Goal: Information Seeking & Learning: Learn about a topic

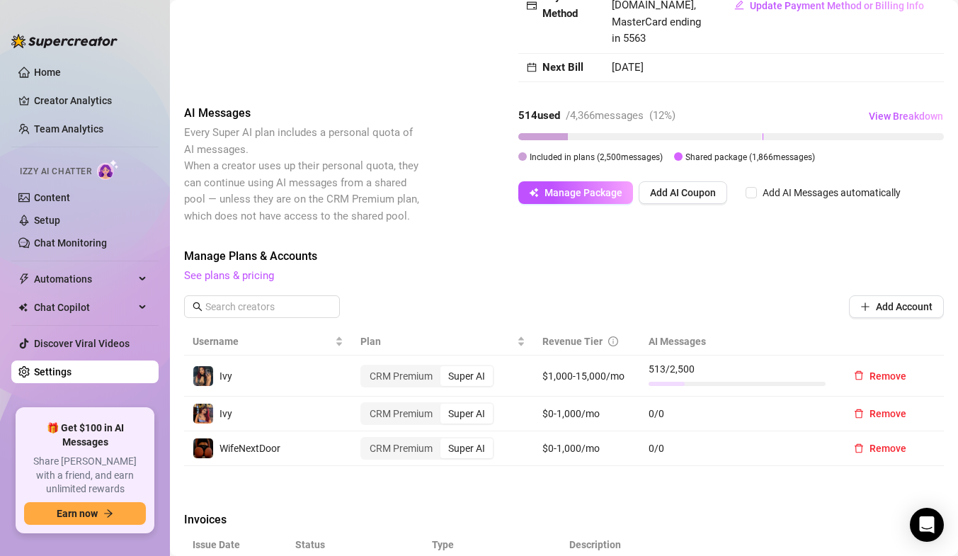
scroll to position [229, 0]
click at [97, 242] on link "Chat Monitoring" at bounding box center [70, 242] width 73 height 11
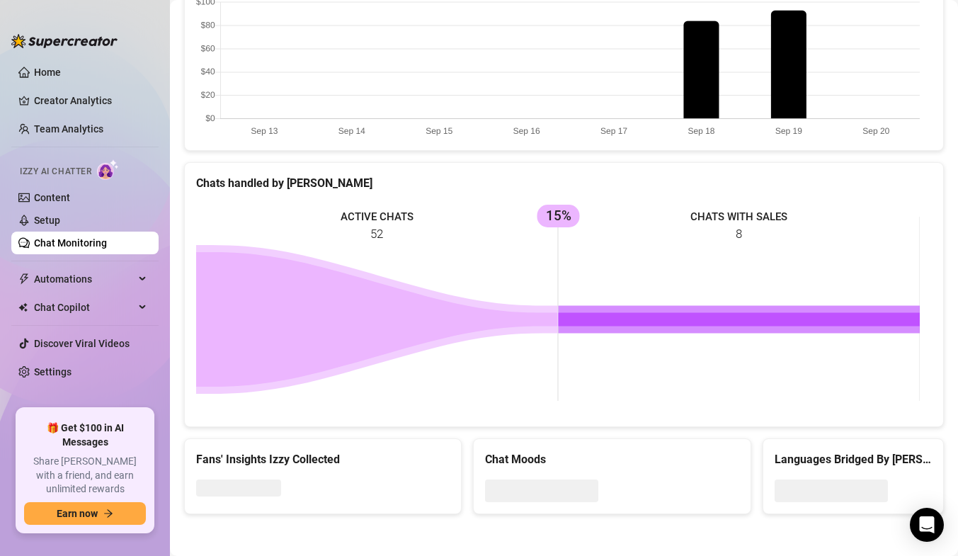
scroll to position [505, 0]
click at [122, 116] on ul "Home Creator Analytics Team Analytics Izzy AI Chatter Content Setup Chat Monito…" at bounding box center [84, 229] width 147 height 348
click at [103, 124] on link "Team Analytics" at bounding box center [68, 128] width 69 height 11
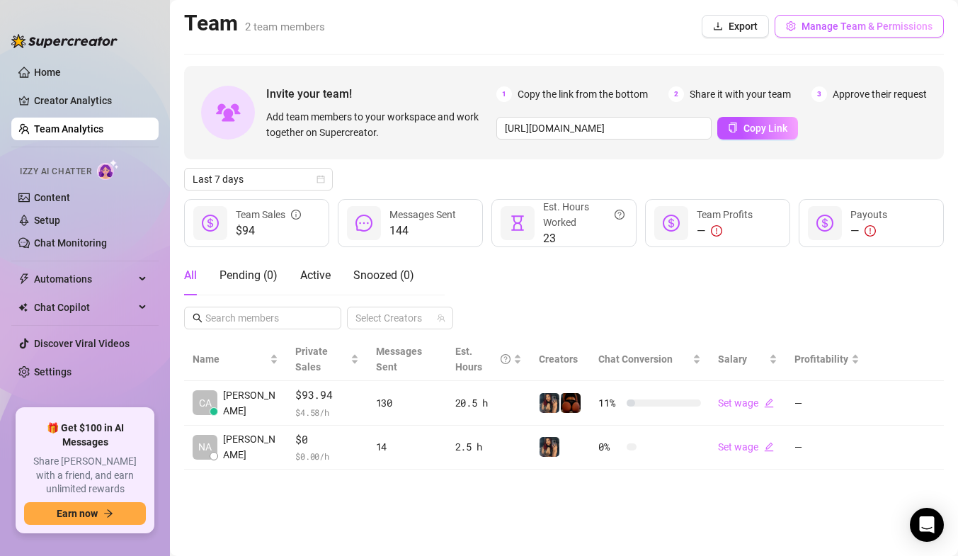
click at [848, 27] on span "Manage Team & Permissions" at bounding box center [867, 26] width 131 height 11
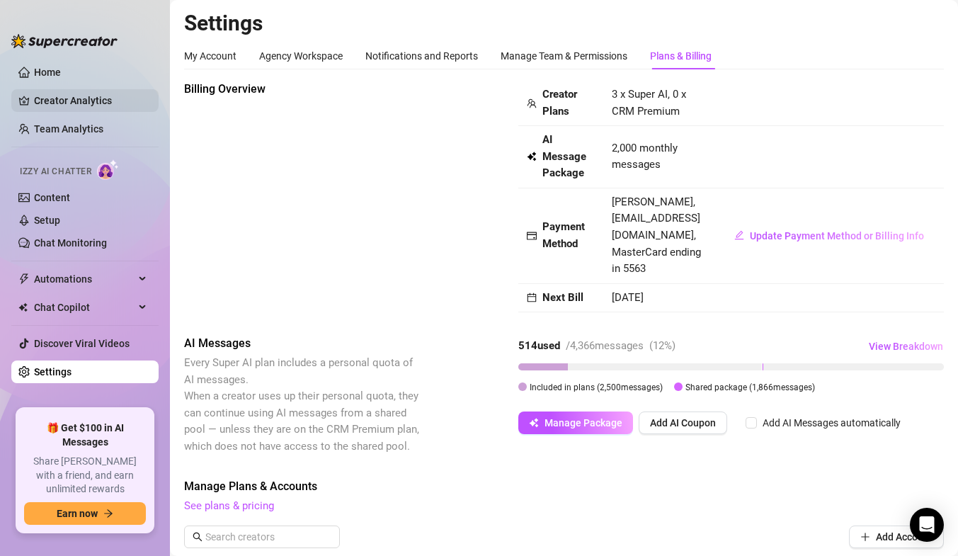
click at [61, 93] on link "Creator Analytics" at bounding box center [90, 100] width 113 height 23
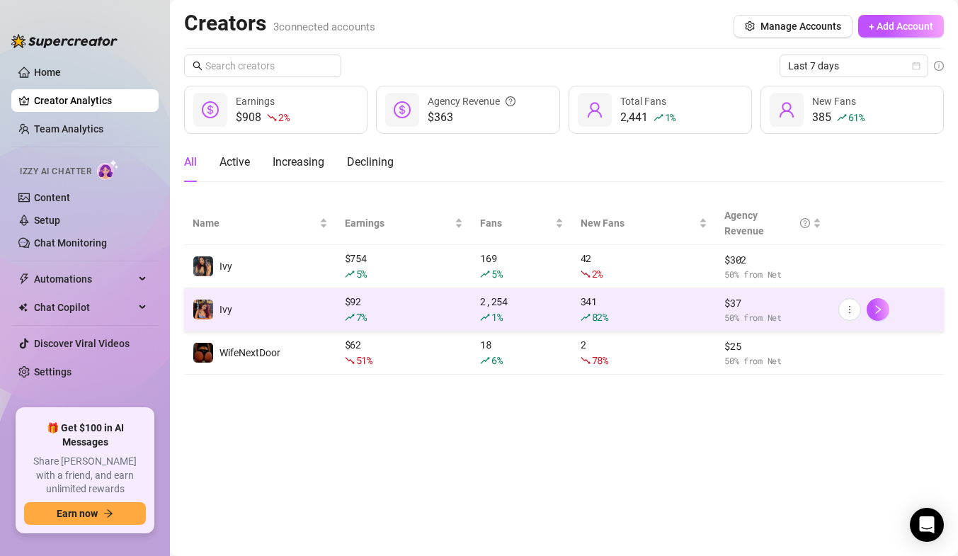
click at [249, 319] on td "Ivy" at bounding box center [260, 309] width 152 height 43
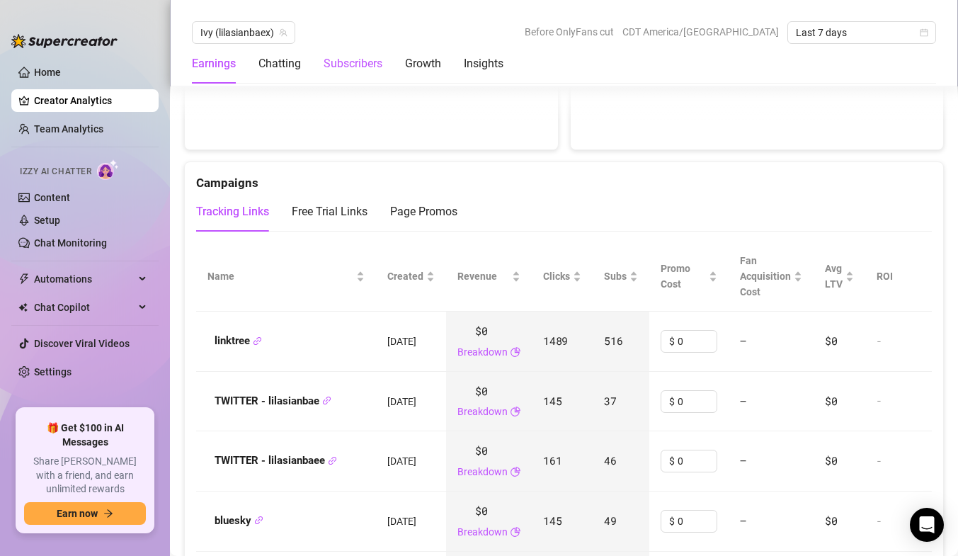
click at [360, 68] on div "Subscribers" at bounding box center [353, 63] width 59 height 17
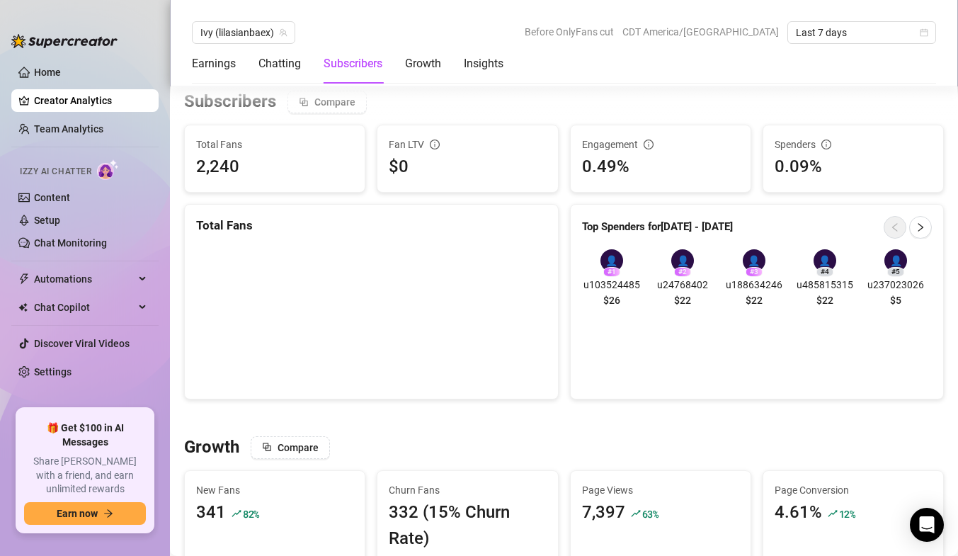
scroll to position [849, 0]
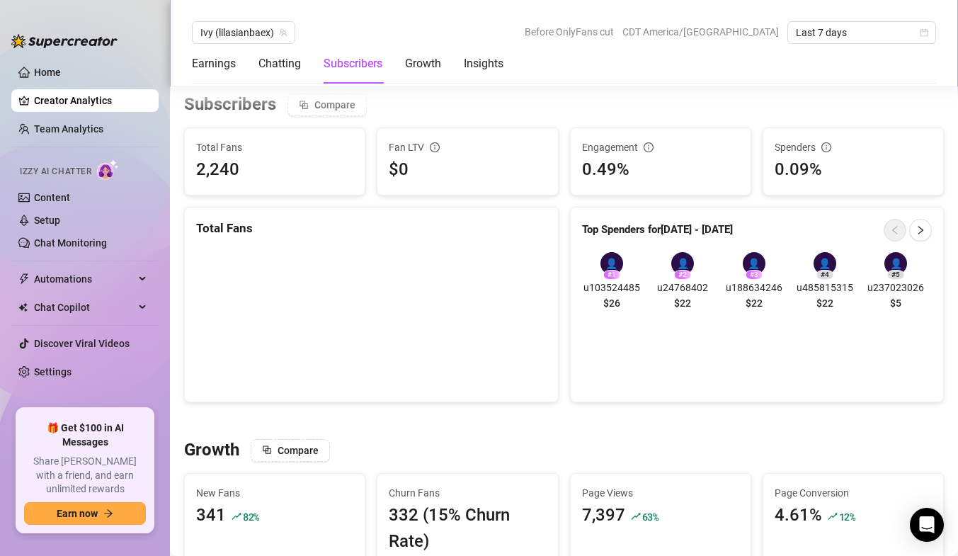
click at [300, 164] on div "2,240" at bounding box center [274, 170] width 157 height 27
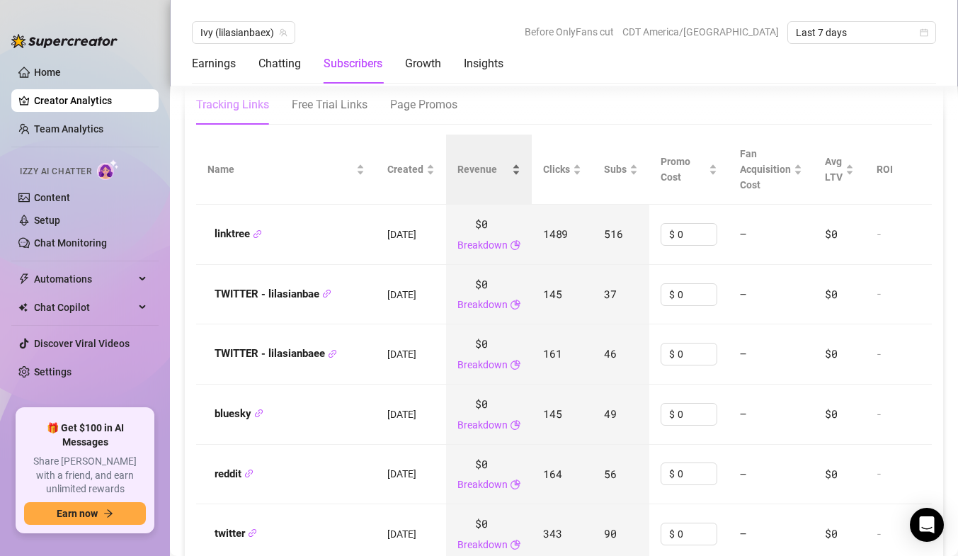
scroll to position [1618, 0]
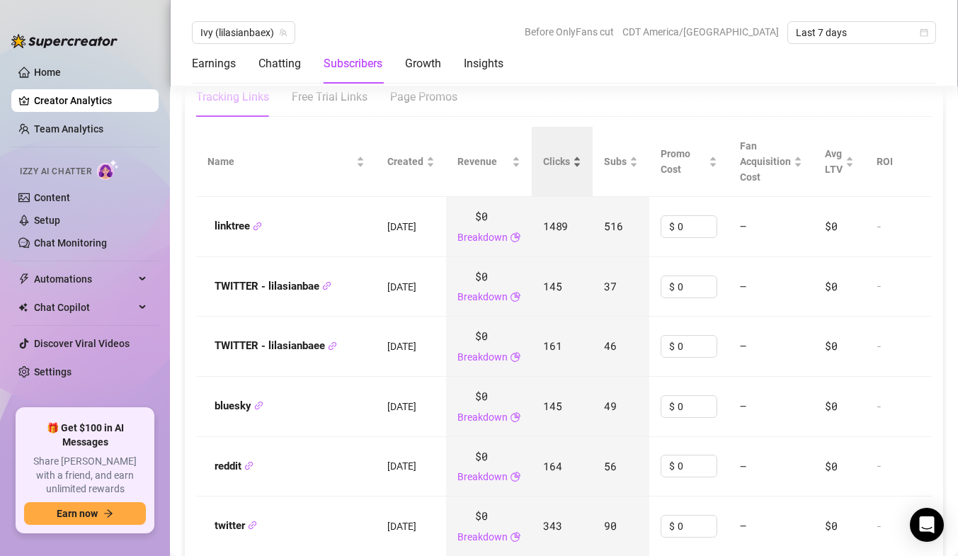
click at [566, 161] on span "Clicks" at bounding box center [556, 162] width 27 height 16
click at [581, 166] on div "Clicks" at bounding box center [562, 162] width 38 height 16
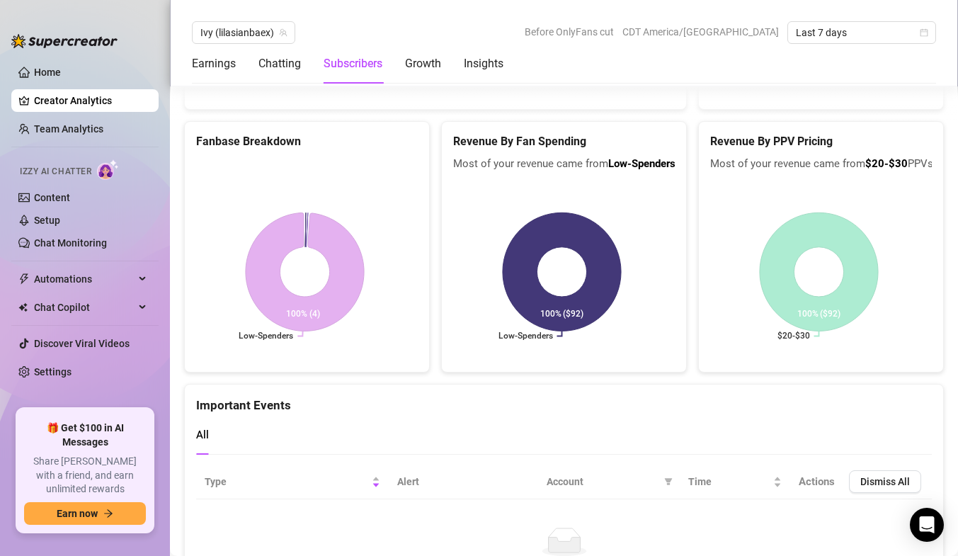
scroll to position [2838, 0]
click at [437, 65] on div "Growth" at bounding box center [423, 63] width 36 height 17
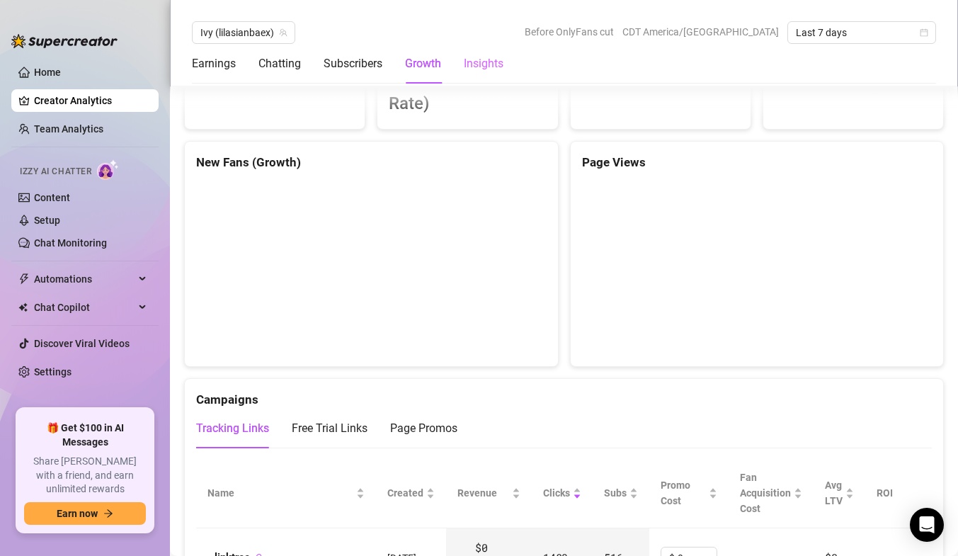
scroll to position [1195, 0]
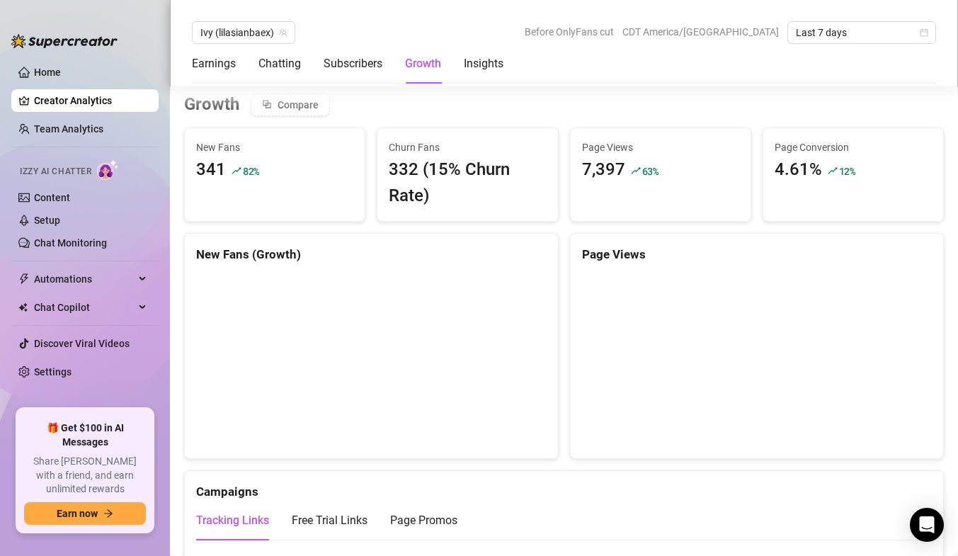
click at [294, 208] on div "New Fans 341 82 %" at bounding box center [274, 174] width 181 height 94
click at [232, 152] on span "New Fans" at bounding box center [274, 148] width 157 height 16
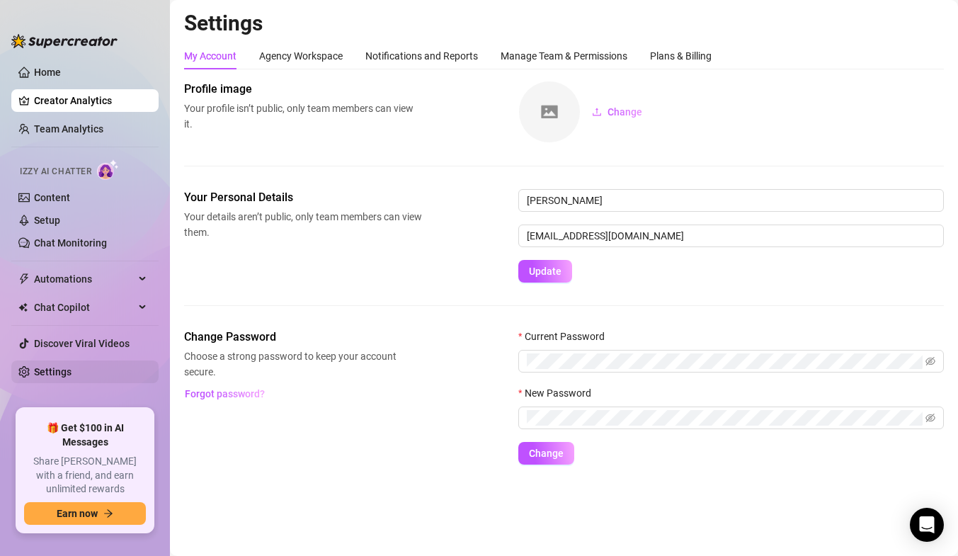
click at [47, 368] on link "Settings" at bounding box center [53, 371] width 38 height 11
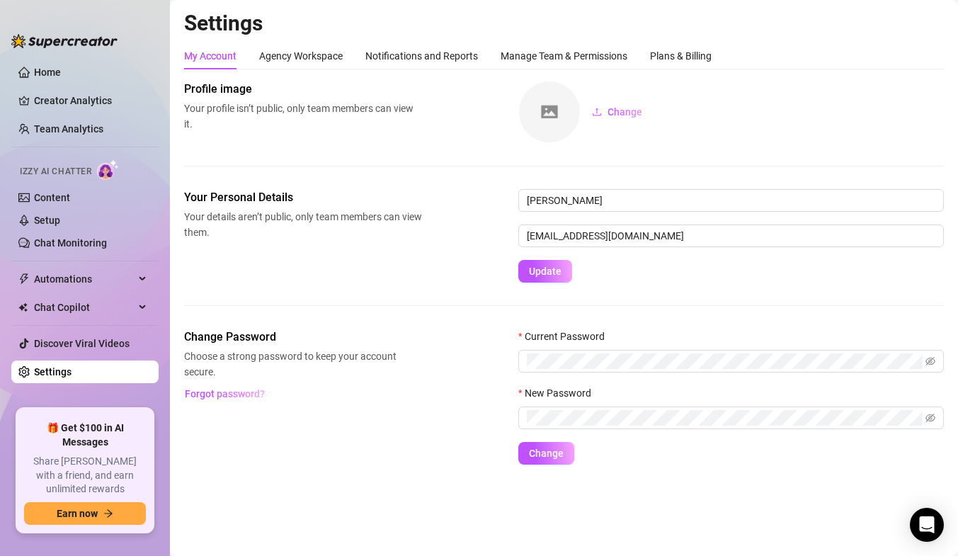
click at [72, 374] on link "Settings" at bounding box center [53, 371] width 38 height 11
click at [81, 98] on link "Creator Analytics" at bounding box center [90, 100] width 113 height 23
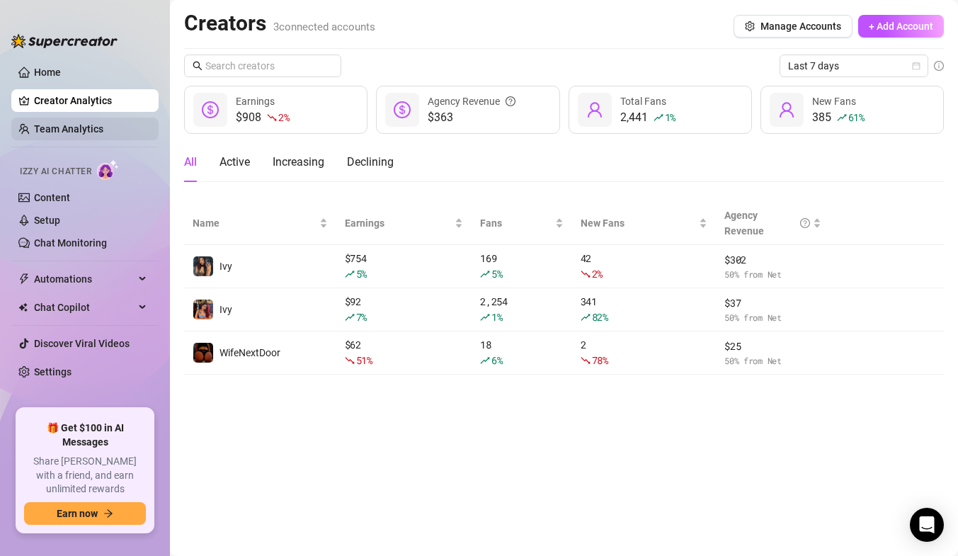
click at [79, 132] on link "Team Analytics" at bounding box center [68, 128] width 69 height 11
